Goal: Task Accomplishment & Management: Use online tool/utility

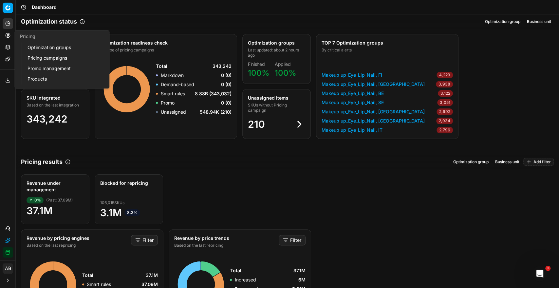
click at [64, 49] on link "Optimization groups" at bounding box center [63, 47] width 76 height 9
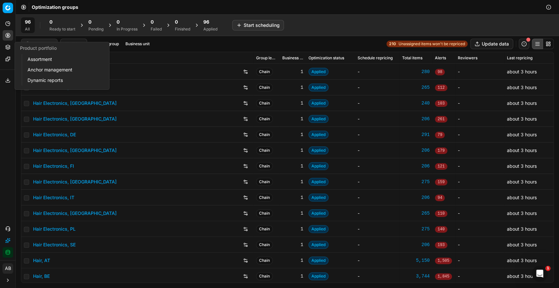
click at [45, 60] on link "Assortment" at bounding box center [63, 59] width 76 height 9
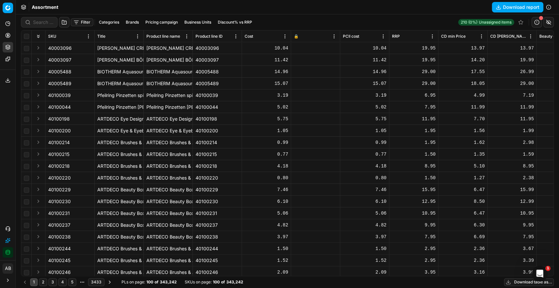
click at [32, 22] on div at bounding box center [39, 22] width 37 height 10
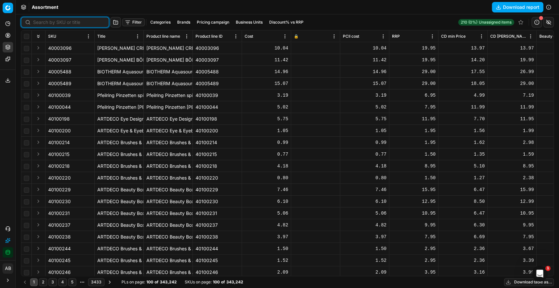
paste input "90017544-0027436"
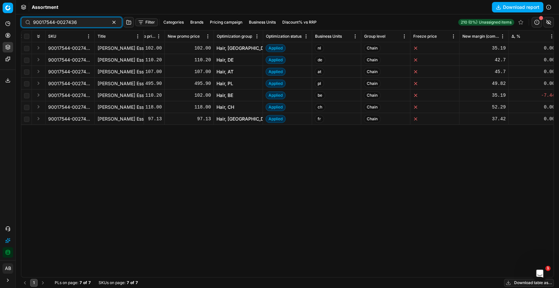
scroll to position [0, 765]
type input "90017544-0027436"
click at [229, 58] on link "Hair, DE" at bounding box center [224, 60] width 17 height 7
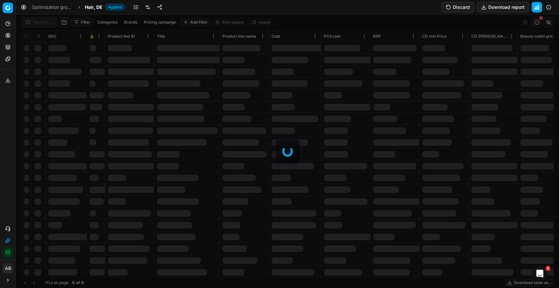
click at [40, 23] on div at bounding box center [287, 150] width 543 height 273
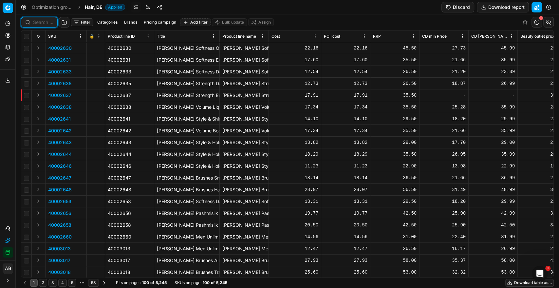
click at [40, 23] on input at bounding box center [43, 22] width 20 height 7
paste input "90017544-0027436"
type input "90017544-0027436"
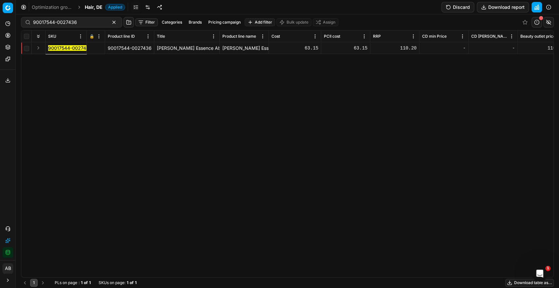
click at [66, 47] on mark "90017544-0027436" at bounding box center [70, 48] width 44 height 6
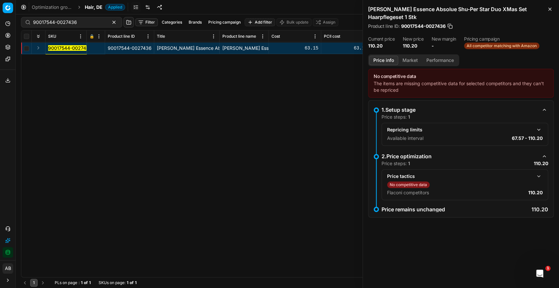
click at [404, 61] on button "Market" at bounding box center [410, 60] width 24 height 9
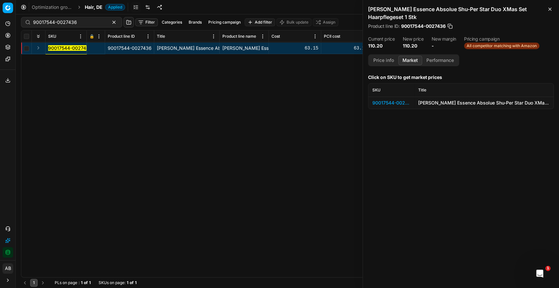
click at [390, 94] on th "SKU" at bounding box center [391, 89] width 46 height 13
click at [386, 103] on div "90017544-0027436" at bounding box center [391, 102] width 38 height 7
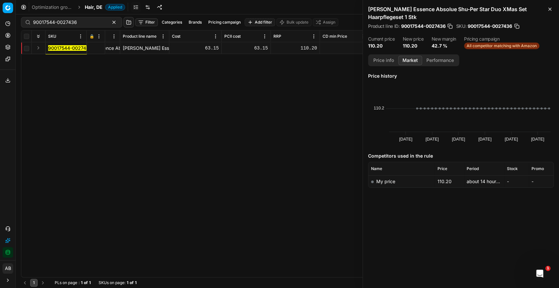
scroll to position [0, 100]
click at [552, 10] on button "Close" at bounding box center [550, 9] width 8 height 8
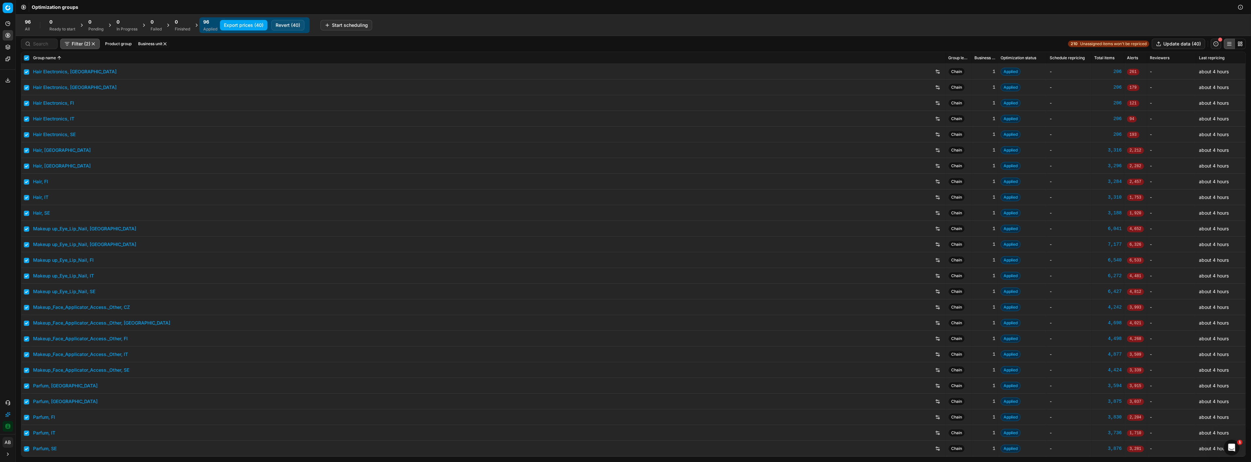
click at [25, 25] on span "96" at bounding box center [28, 22] width 6 height 7
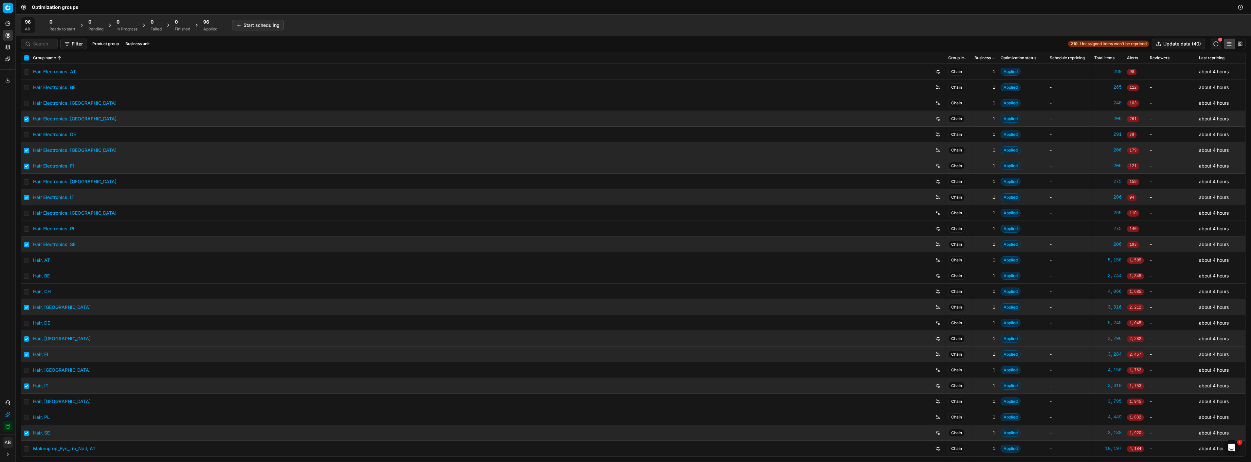
click at [27, 57] on input "checkbox" at bounding box center [26, 57] width 5 height 5
checkbox input "true"
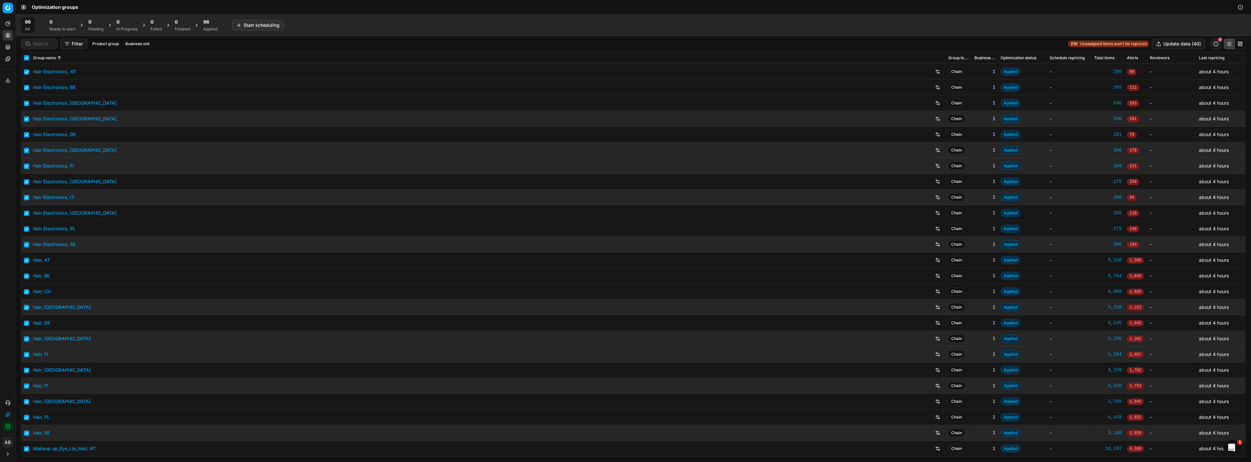
checkbox input "true"
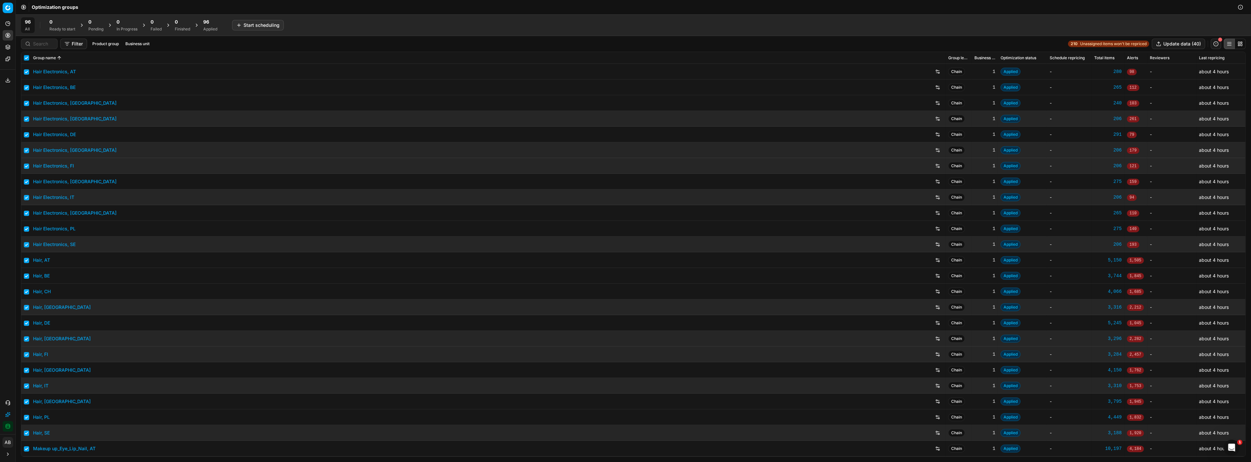
checkbox input "true"
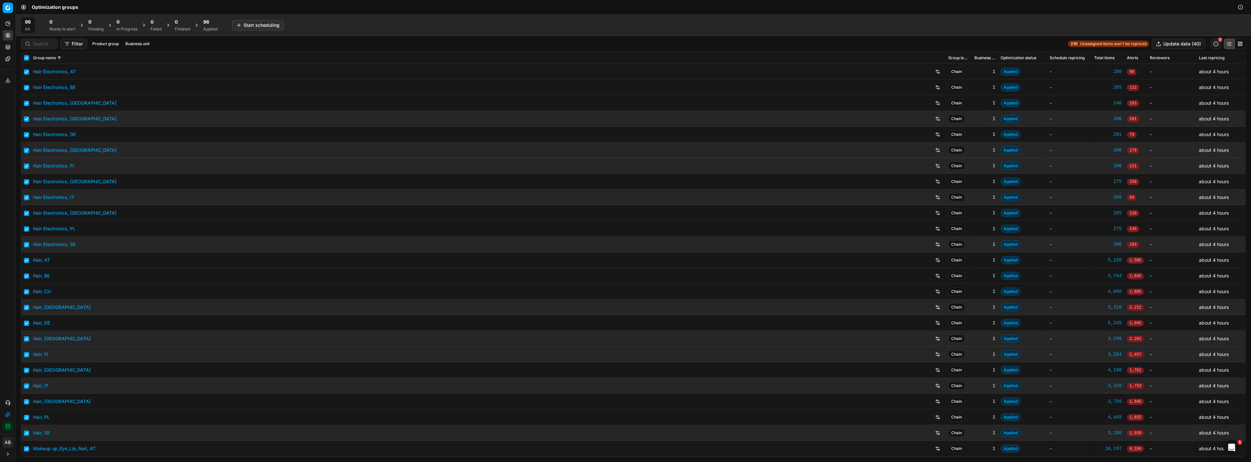
checkbox input "true"
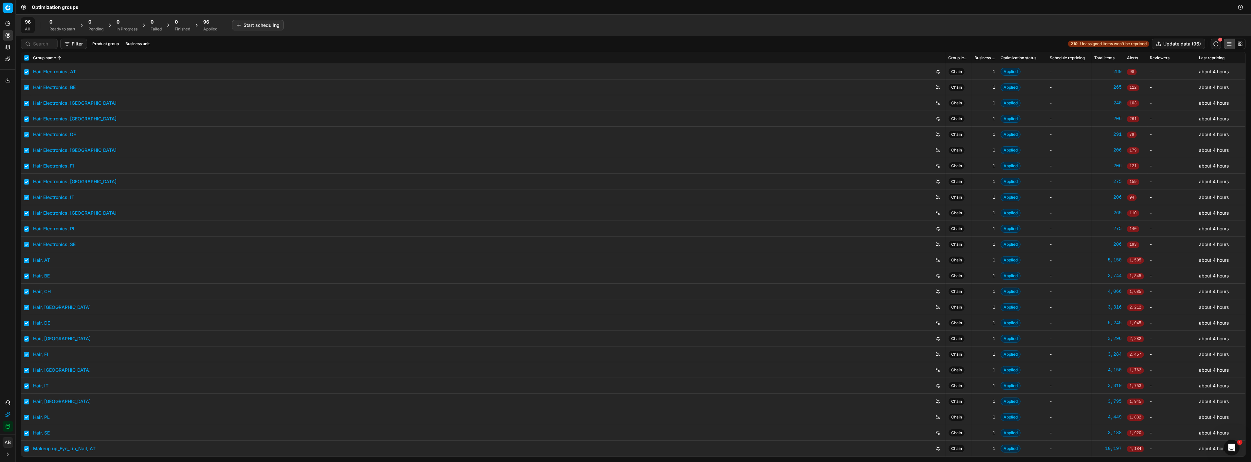
click at [27, 57] on input "checkbox" at bounding box center [26, 57] width 5 height 5
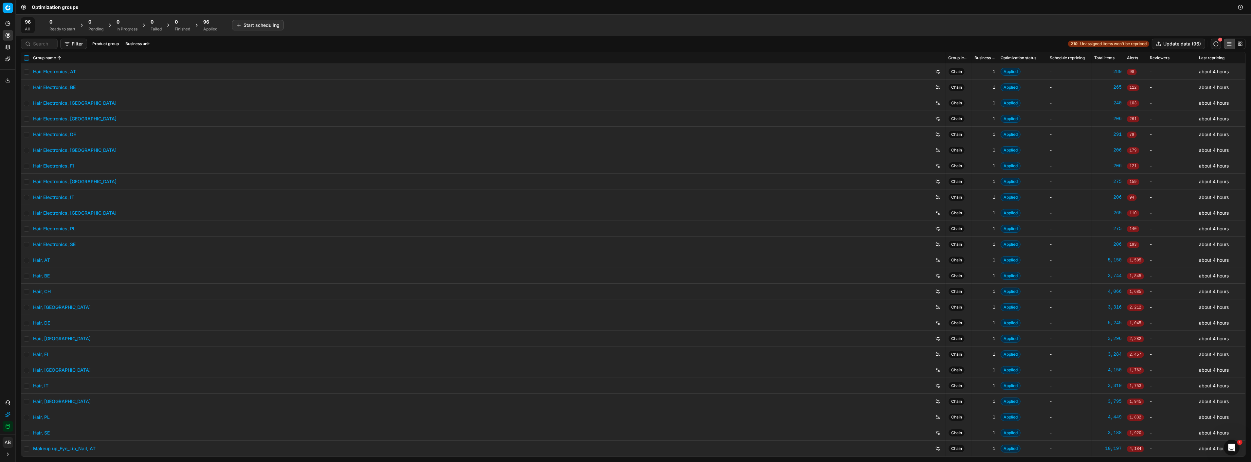
checkbox input "false"
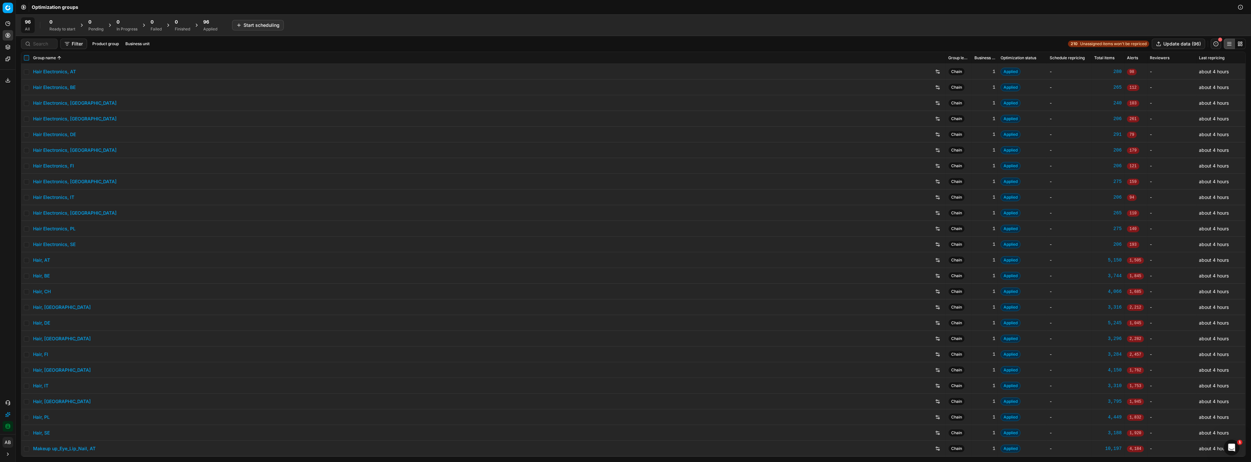
checkbox input "false"
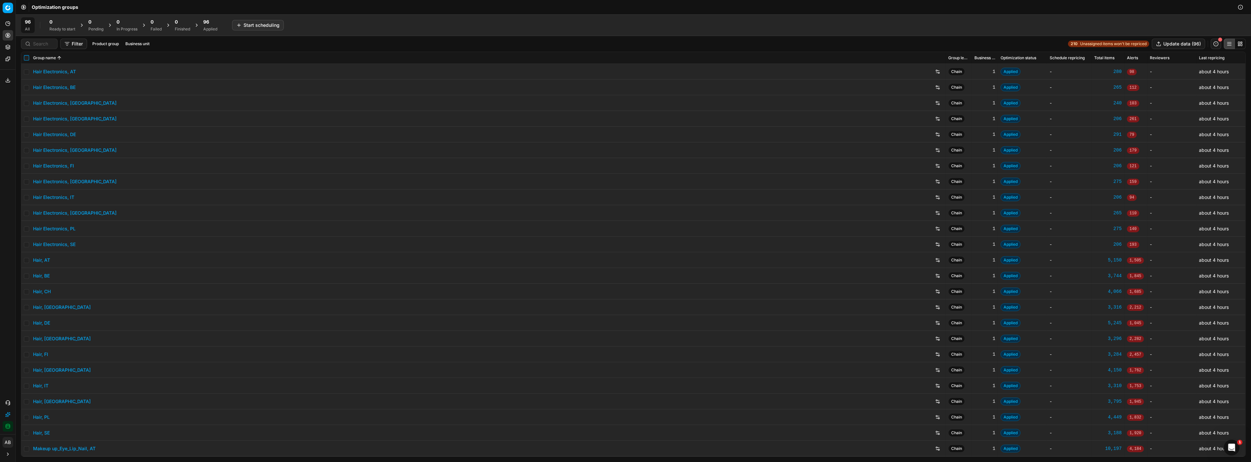
checkbox input "false"
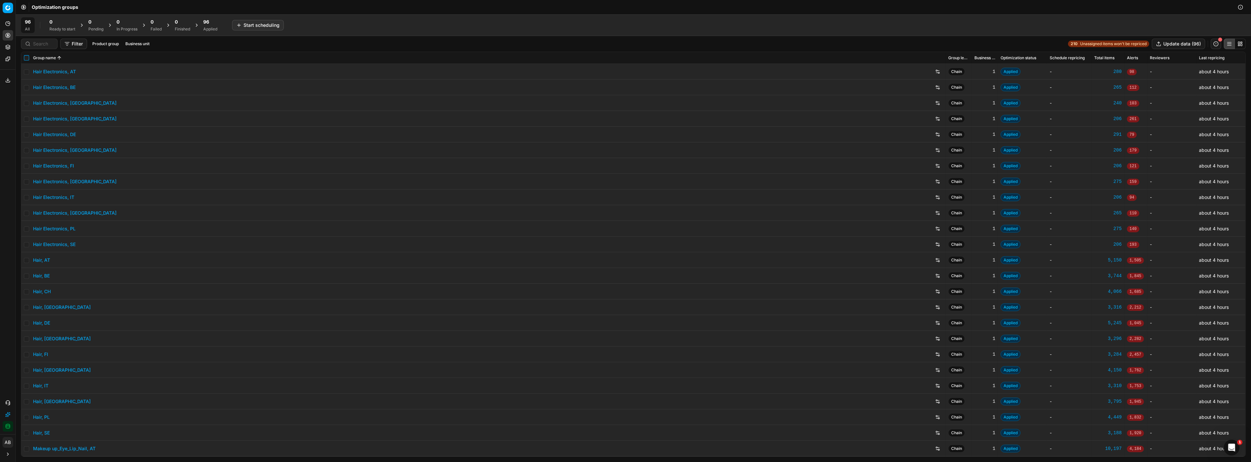
checkbox input "false"
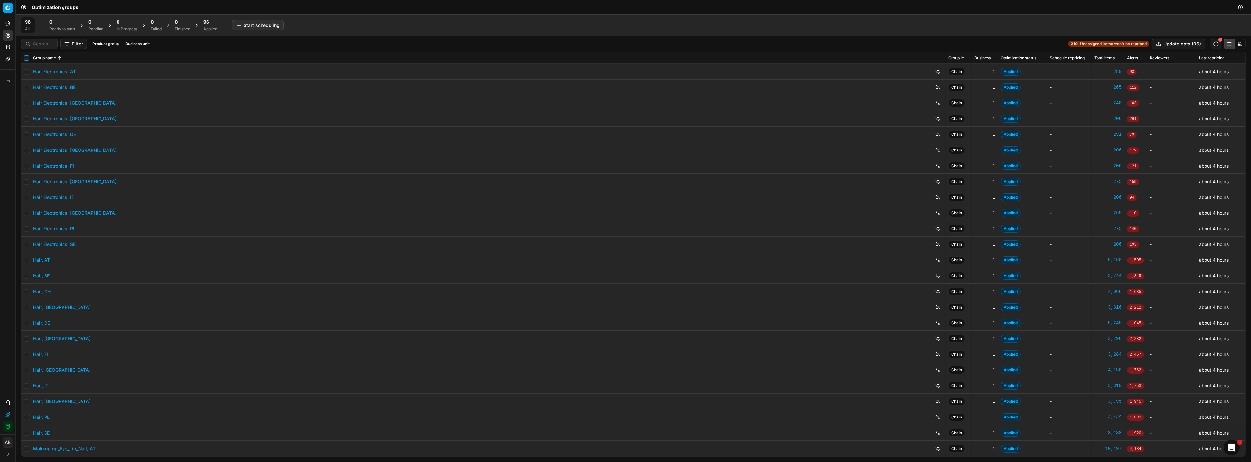
checkbox input "false"
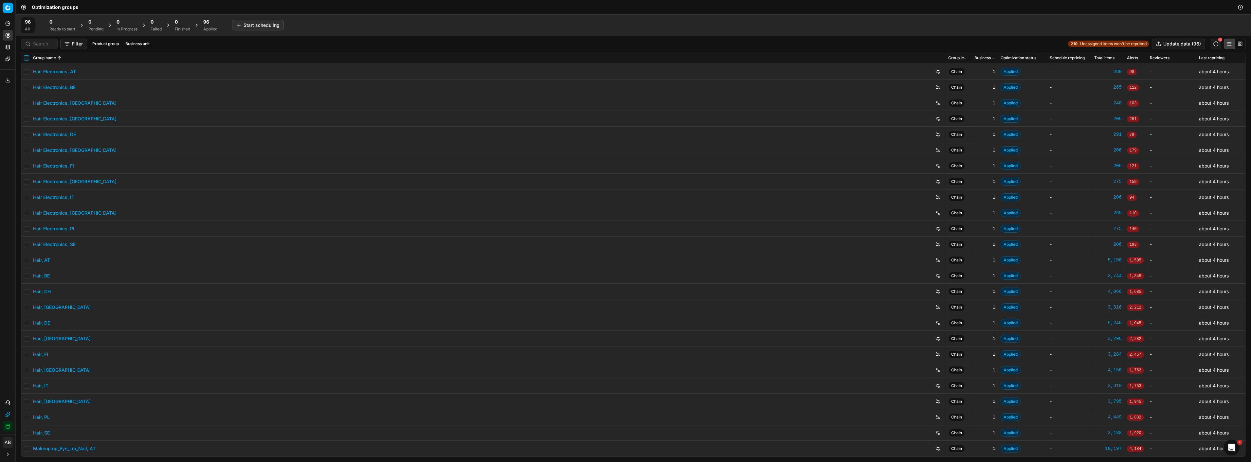
checkbox input "false"
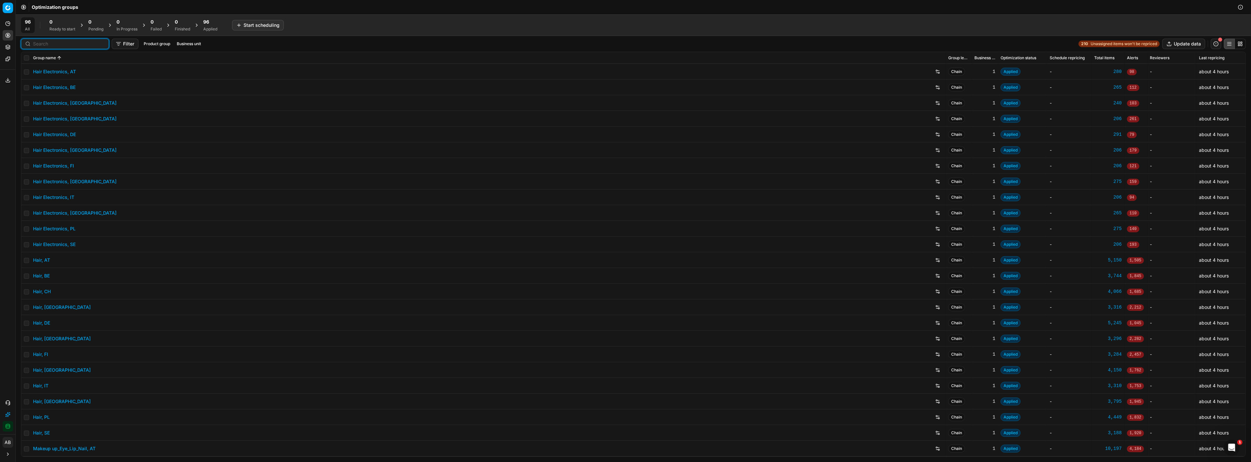
click at [36, 46] on input at bounding box center [69, 44] width 72 height 7
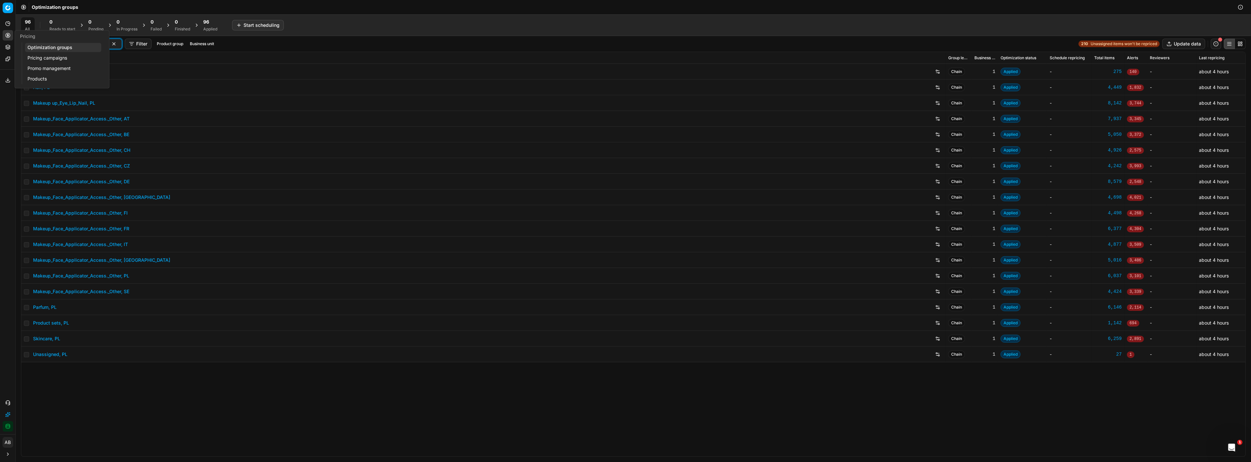
type input "pl"
click at [34, 56] on link "Pricing campaigns" at bounding box center [63, 57] width 76 height 9
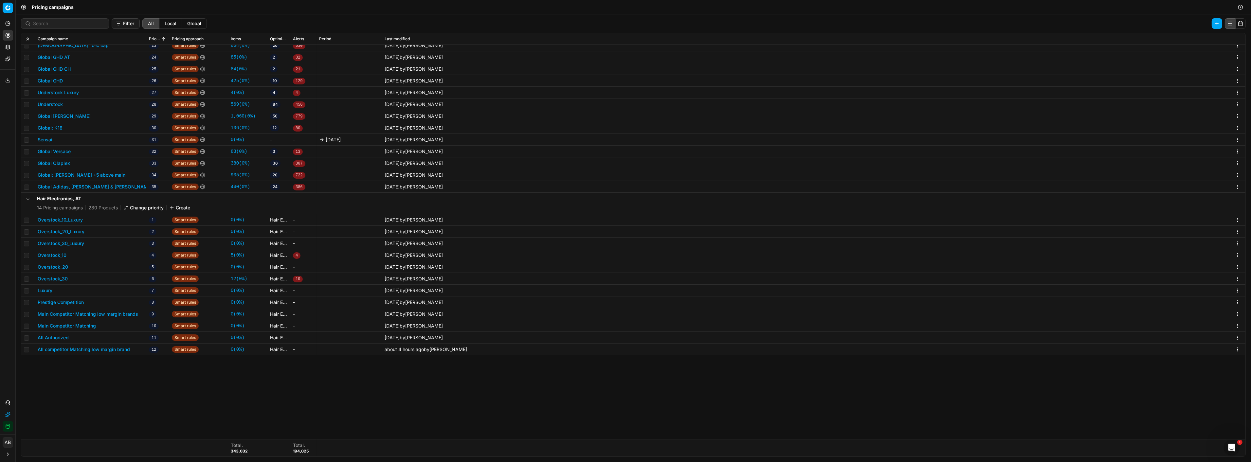
scroll to position [145, 0]
